Goal: Go to known website: Go to known website

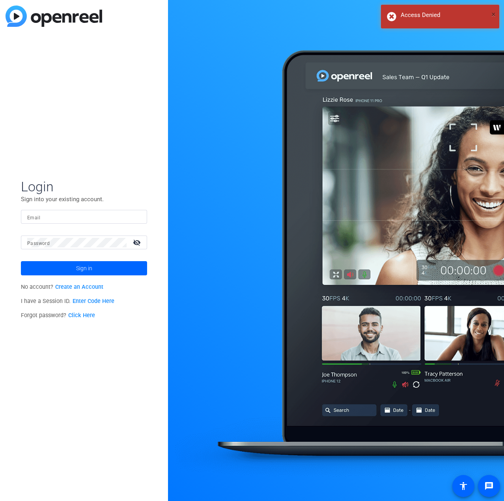
drag, startPoint x: 493, startPoint y: 13, endPoint x: 120, endPoint y: 1, distance: 372.9
click at [493, 14] on span "×" at bounding box center [493, 13] width 4 height 9
